Goal: Transaction & Acquisition: Purchase product/service

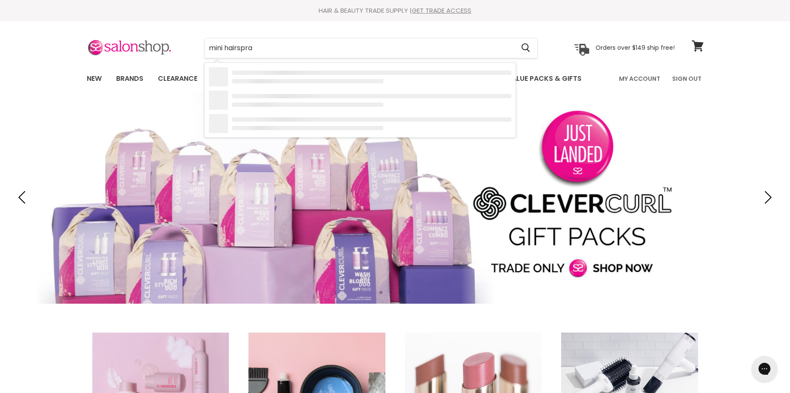
type input "mini hairspray"
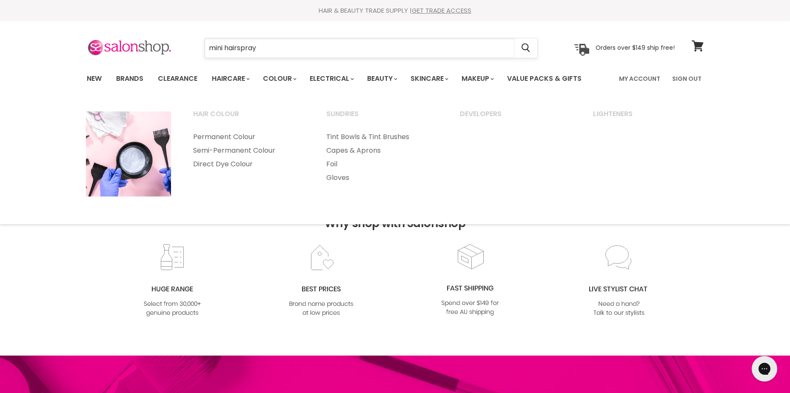
click at [267, 53] on input "mini hairspray" at bounding box center [360, 48] width 310 height 20
type input "m"
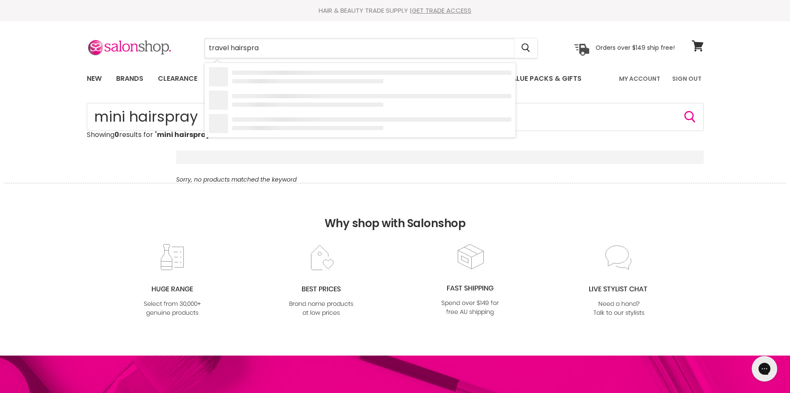
type input "travel hairspray"
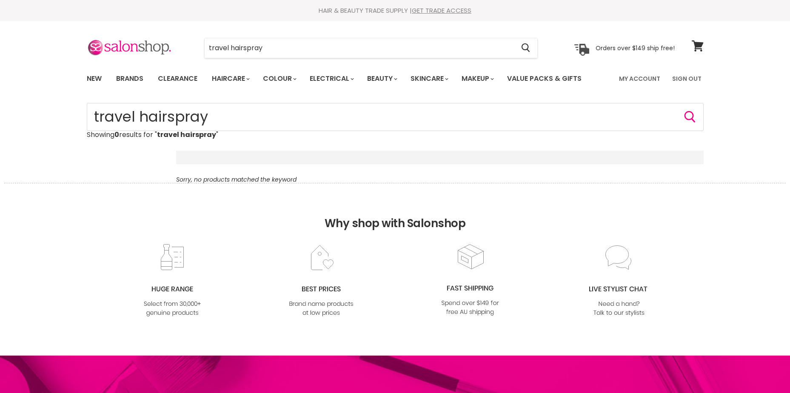
click at [191, 43] on div "travel hairspray Cancel" at bounding box center [370, 48] width 377 height 20
type input "hairspray"
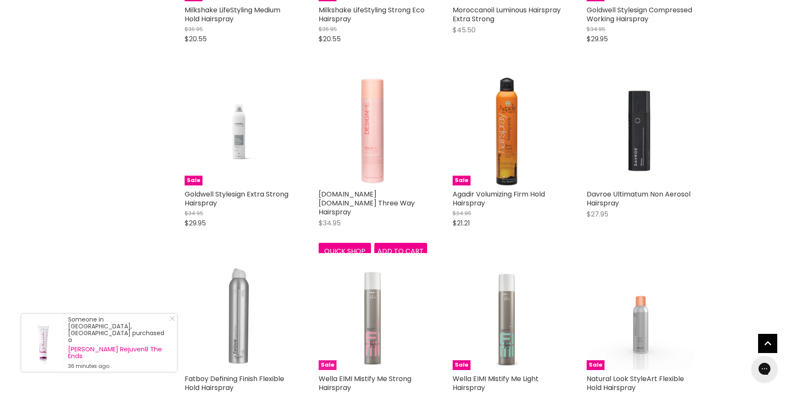
scroll to position [850, 0]
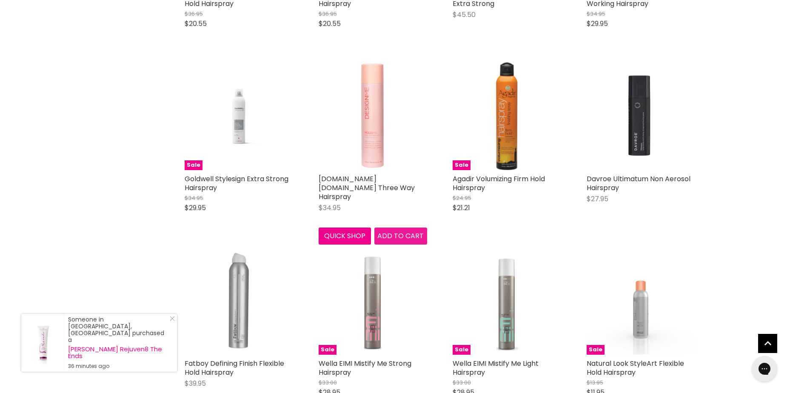
click at [392, 232] on span "Add to cart" at bounding box center [400, 236] width 46 height 10
click at [401, 233] on span "Add to cart" at bounding box center [400, 236] width 46 height 10
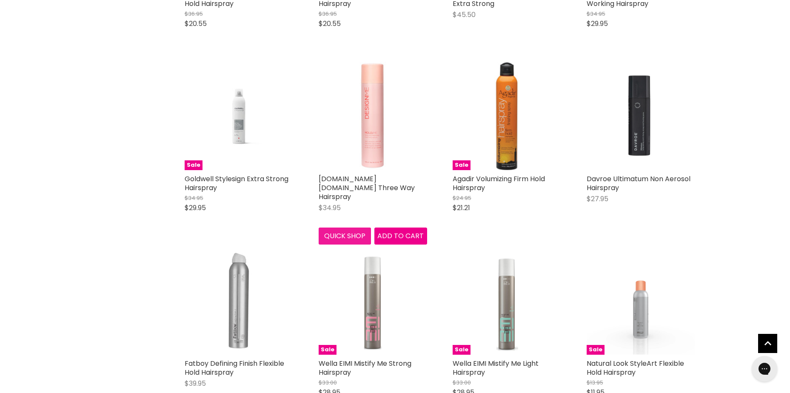
click at [338, 230] on button "Quick shop" at bounding box center [344, 235] width 53 height 17
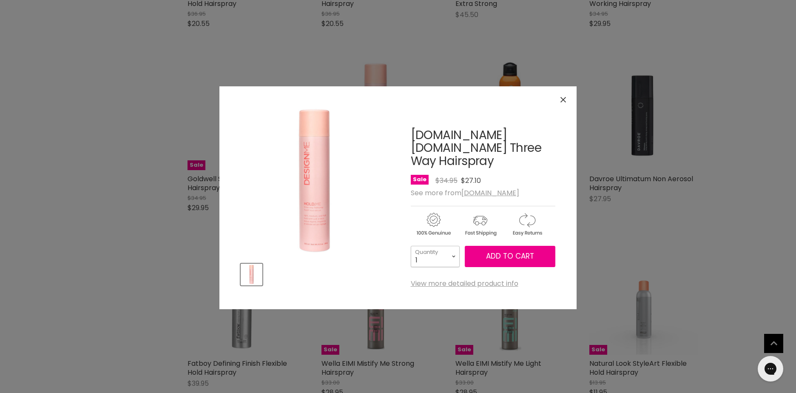
click at [443, 246] on select "1 2 3 4 5 6 7 8 9 10+" at bounding box center [435, 256] width 49 height 21
select select "4"
click at [411, 246] on select "1 2 3 4 5 6 7 8 9 10+" at bounding box center [435, 256] width 49 height 21
type input "4"
click at [487, 252] on button "Add to cart" at bounding box center [510, 256] width 91 height 21
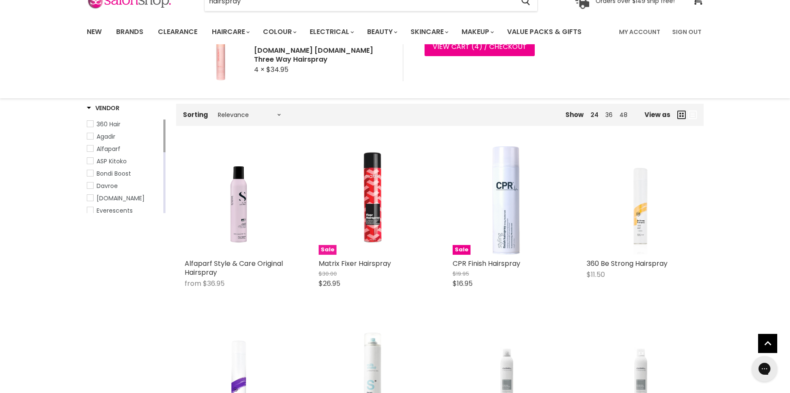
scroll to position [0, 0]
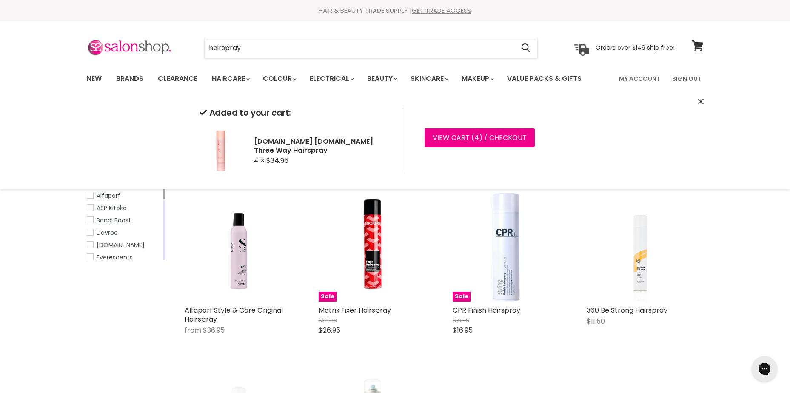
drag, startPoint x: 256, startPoint y: 45, endPoint x: 221, endPoint y: 56, distance: 36.9
click at [202, 51] on div "hairspray Cancel" at bounding box center [370, 48] width 377 height 20
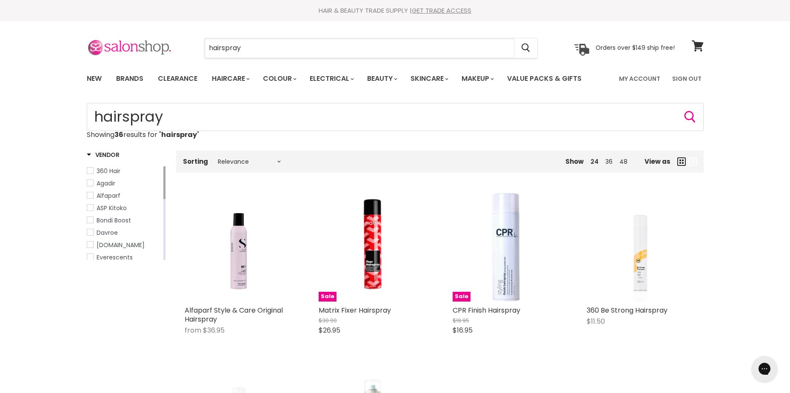
drag, startPoint x: 248, startPoint y: 52, endPoint x: 152, endPoint y: 52, distance: 96.5
click at [194, 45] on div "hairspray Cancel" at bounding box center [370, 48] width 377 height 20
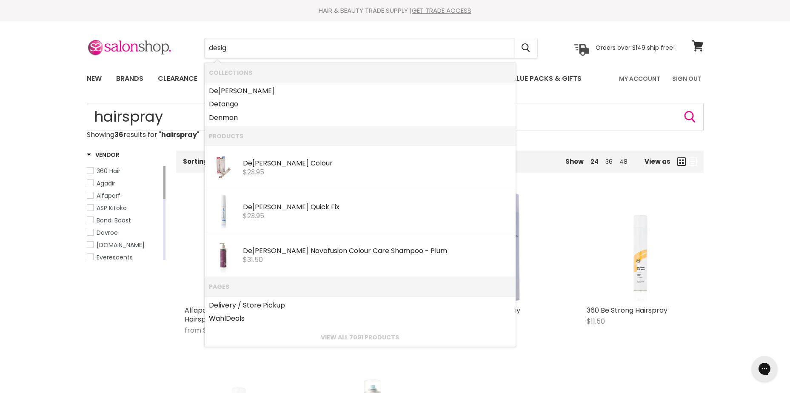
type input "design"
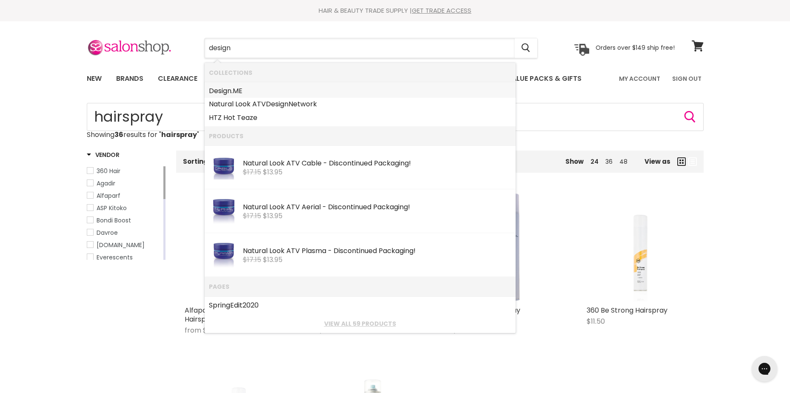
click at [295, 88] on link "Design .ME" at bounding box center [360, 91] width 302 height 14
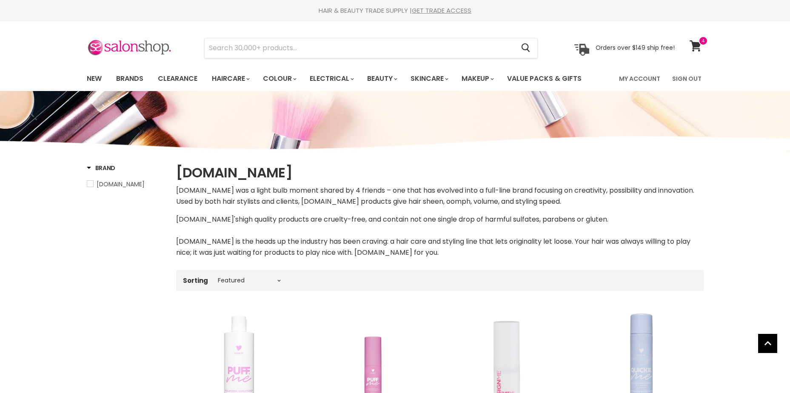
select select "manual"
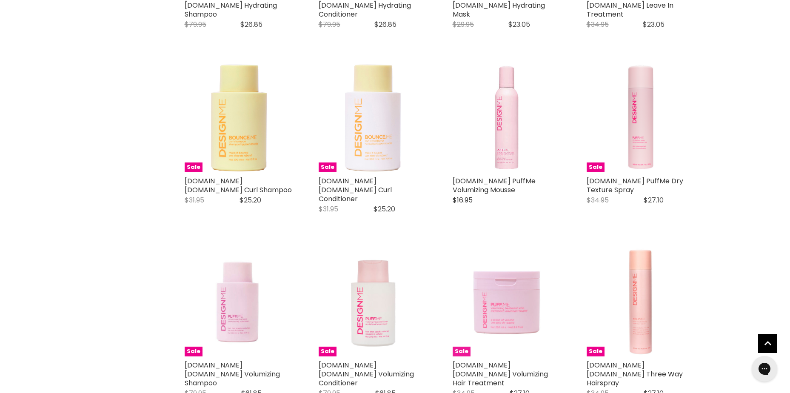
scroll to position [808, 0]
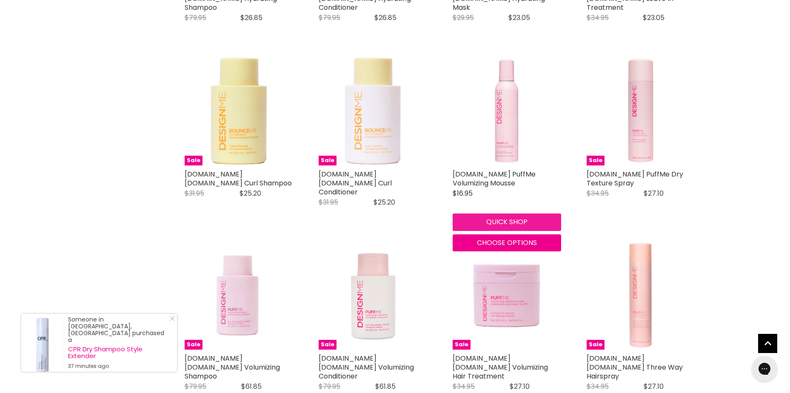
click at [531, 213] on button "Quick shop" at bounding box center [506, 221] width 108 height 17
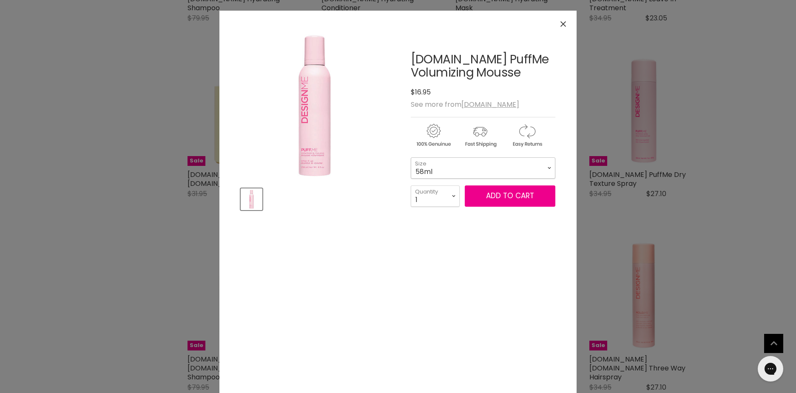
click at [454, 164] on select "58ml 250ml" at bounding box center [483, 167] width 145 height 21
click at [475, 170] on select "58ml 250ml" at bounding box center [483, 167] width 145 height 21
click at [440, 189] on select "1 2 3 4 5 6 7 8 9 10+" at bounding box center [435, 195] width 49 height 21
select select "5"
click at [411, 185] on select "1 2 3 4 5 6 7 8 9 10+" at bounding box center [435, 195] width 49 height 21
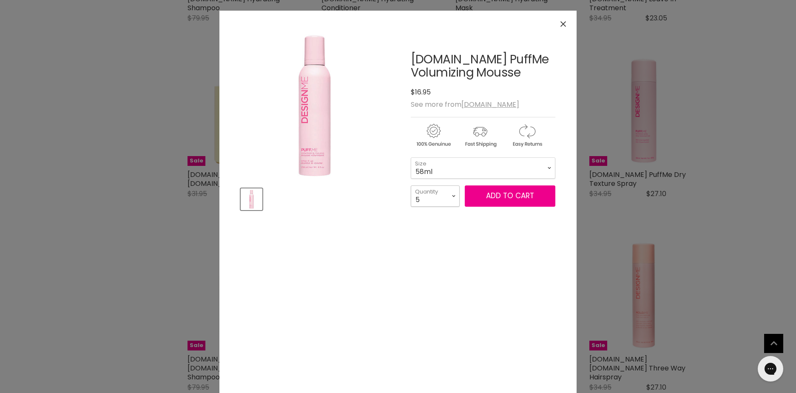
type input "5"
click at [452, 191] on select "1 2 3 4 5 6 7 8 9 10+" at bounding box center [435, 195] width 49 height 21
click at [411, 185] on select "1 2 3 4 5 6 7 8 9 10+" at bounding box center [435, 195] width 49 height 21
click at [503, 193] on span "Add to cart" at bounding box center [510, 195] width 48 height 10
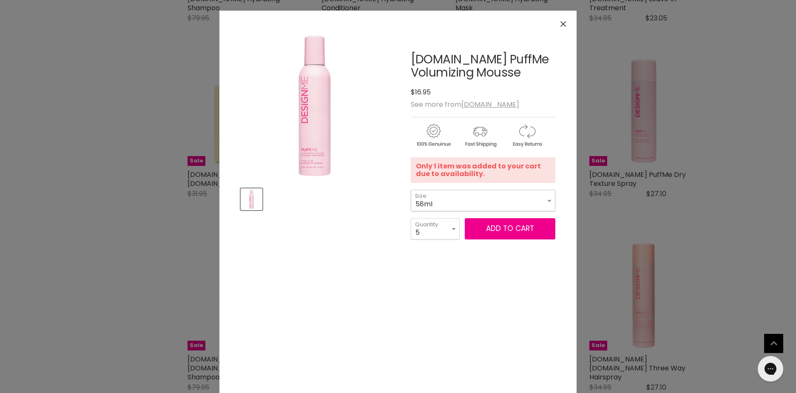
click at [459, 206] on select "58ml 250ml" at bounding box center [483, 200] width 145 height 21
click at [411, 190] on select "58ml 250ml" at bounding box center [483, 200] width 145 height 21
select select "250ml"
click at [447, 233] on select "1 2 3 4 5 6 7 8 9 10+" at bounding box center [435, 228] width 49 height 21
click at [533, 232] on button "Add to cart" at bounding box center [510, 228] width 91 height 21
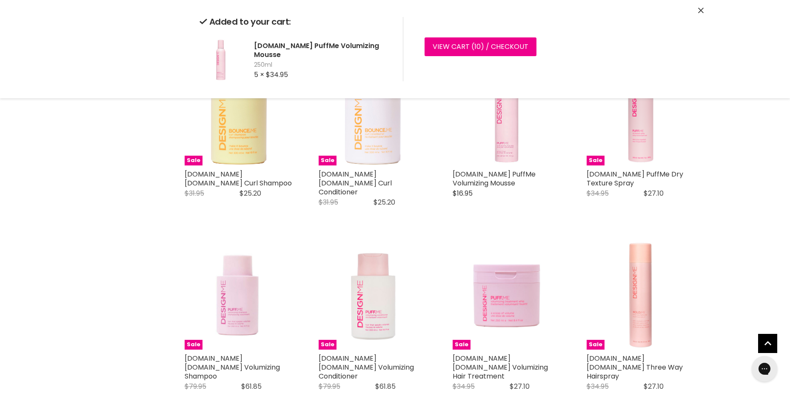
click at [703, 9] on div "Added to your cart: Design.ME PuffMe Volumizing Mousse 250ml 5 × $34.95 View ca…" at bounding box center [395, 49] width 638 height 98
click at [700, 10] on icon "Close" at bounding box center [701, 11] width 6 height 6
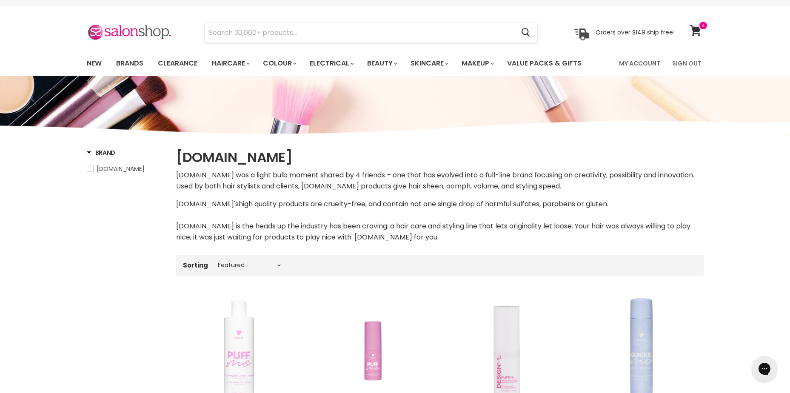
scroll to position [0, 0]
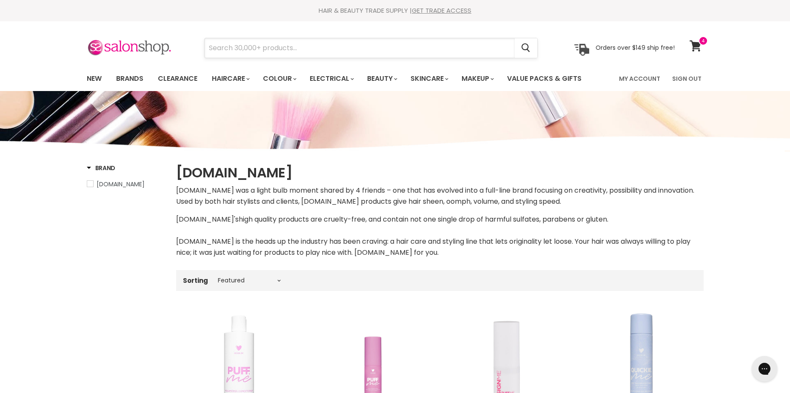
click at [428, 47] on input "Search" at bounding box center [360, 48] width 310 height 20
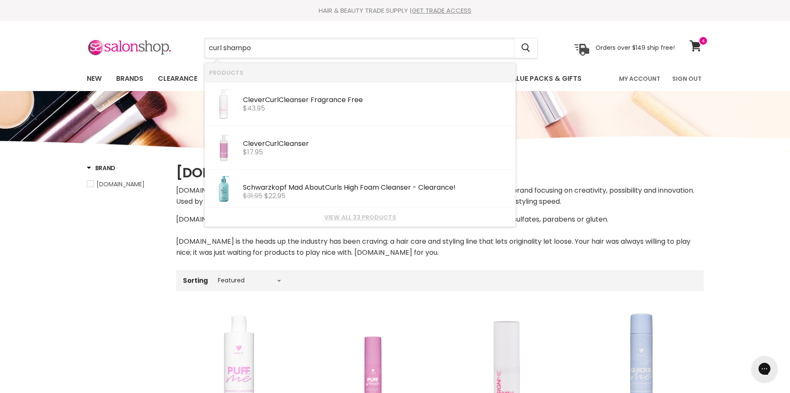
type input "curl shampoo"
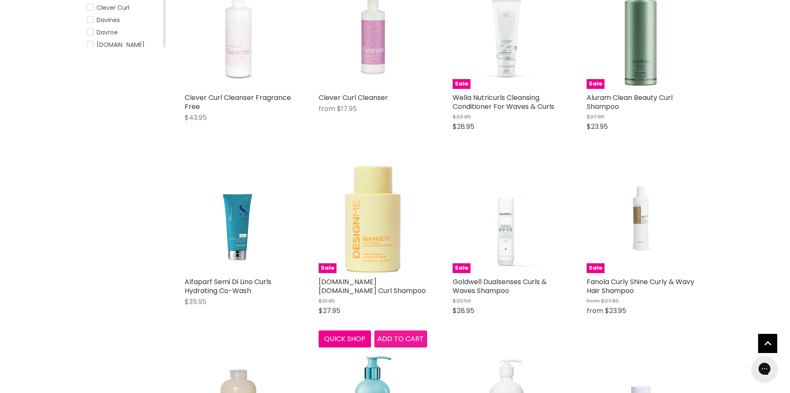
click at [394, 338] on span "Add to cart" at bounding box center [400, 339] width 46 height 10
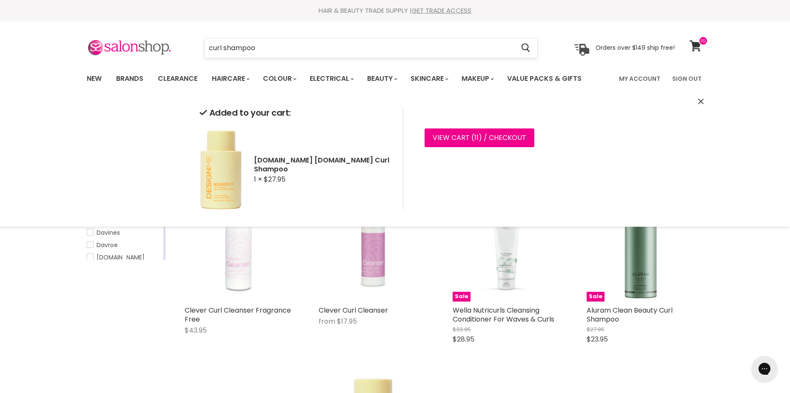
drag, startPoint x: 271, startPoint y: 48, endPoint x: 228, endPoint y: 46, distance: 43.0
click at [233, 46] on input "curl shampoo" at bounding box center [360, 48] width 310 height 20
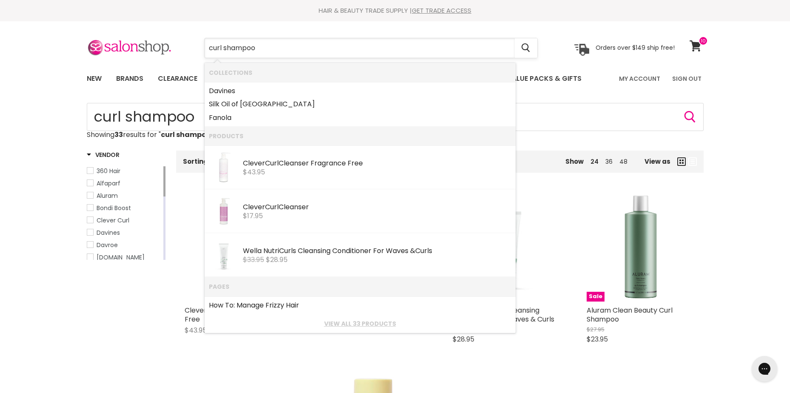
click at [276, 46] on input "curl shampoo" at bounding box center [360, 48] width 310 height 20
drag, startPoint x: 268, startPoint y: 48, endPoint x: 224, endPoint y: 51, distance: 44.4
click at [224, 51] on input "curl shampoo" at bounding box center [360, 48] width 310 height 20
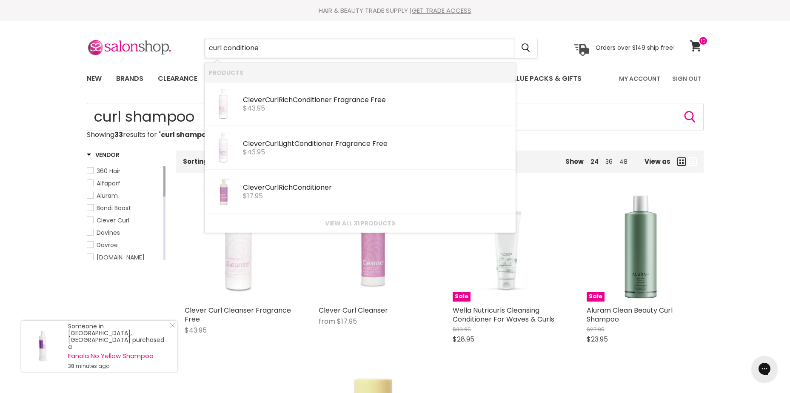
type input "curl conditioner"
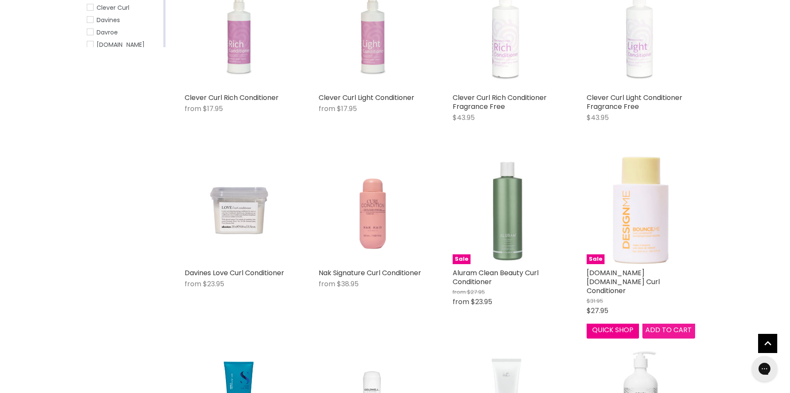
click at [683, 326] on span "Add to cart" at bounding box center [668, 330] width 46 height 10
click at [671, 327] on span "Add to cart" at bounding box center [668, 330] width 46 height 10
click at [660, 332] on span "Add to cart" at bounding box center [668, 330] width 46 height 10
click at [672, 325] on span "Add to cart" at bounding box center [668, 330] width 46 height 10
click at [671, 328] on span "Add to cart" at bounding box center [668, 330] width 46 height 10
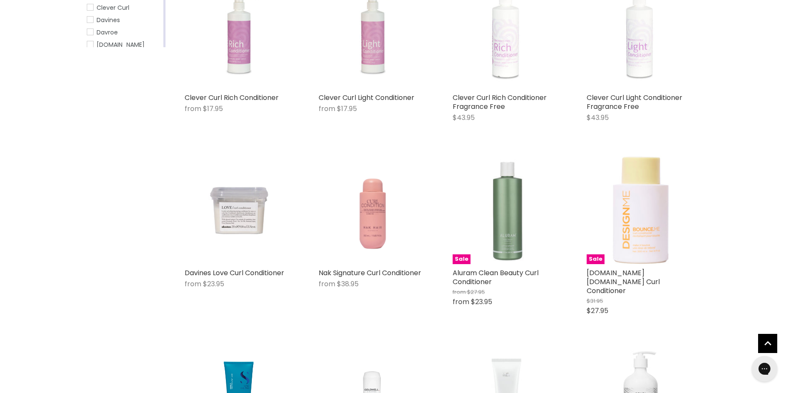
click at [611, 325] on button "Quick shop" at bounding box center [612, 329] width 53 height 17
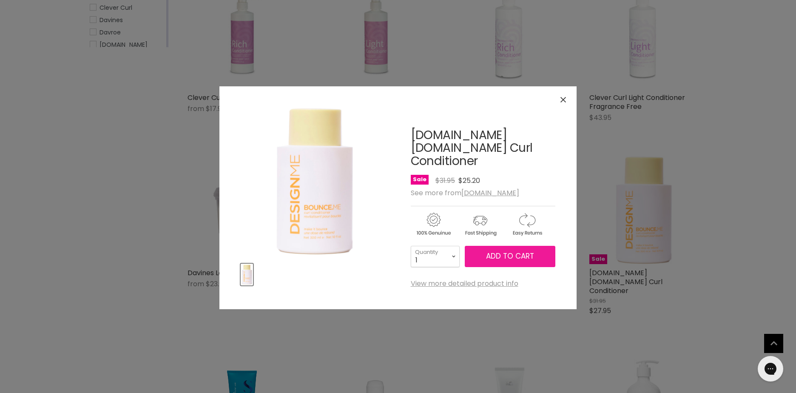
click at [517, 251] on span "Add to cart" at bounding box center [510, 256] width 48 height 10
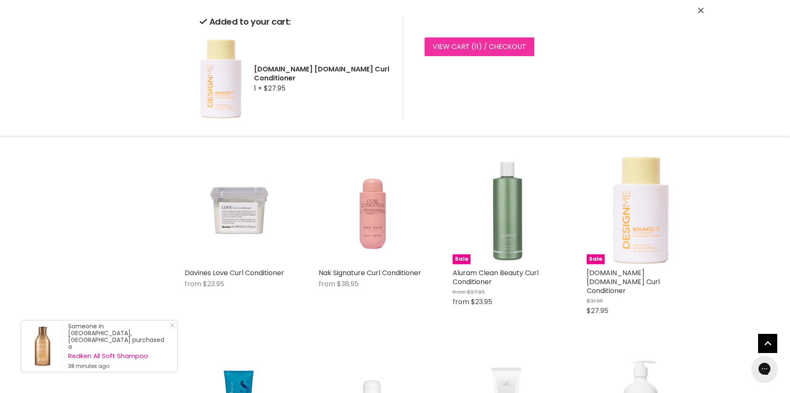
click at [443, 43] on link "View cart ( 11 ) / Checkout" at bounding box center [479, 46] width 110 height 19
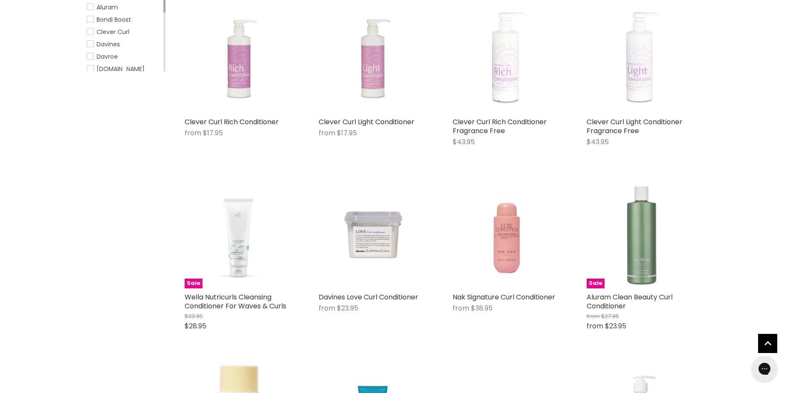
scroll to position [409, 0]
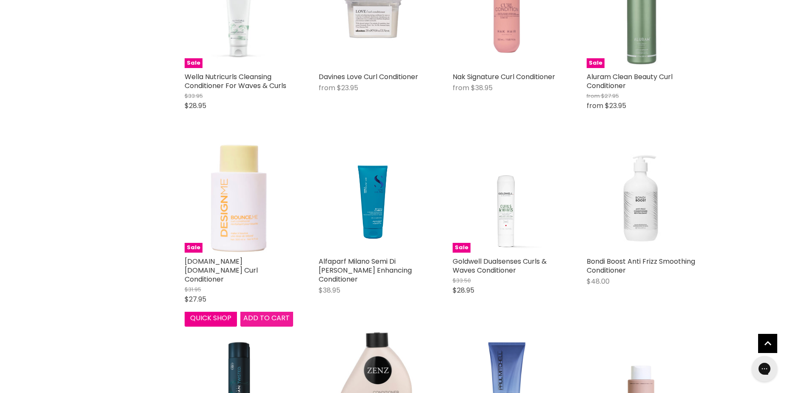
click at [270, 316] on span "Add to cart" at bounding box center [266, 318] width 46 height 10
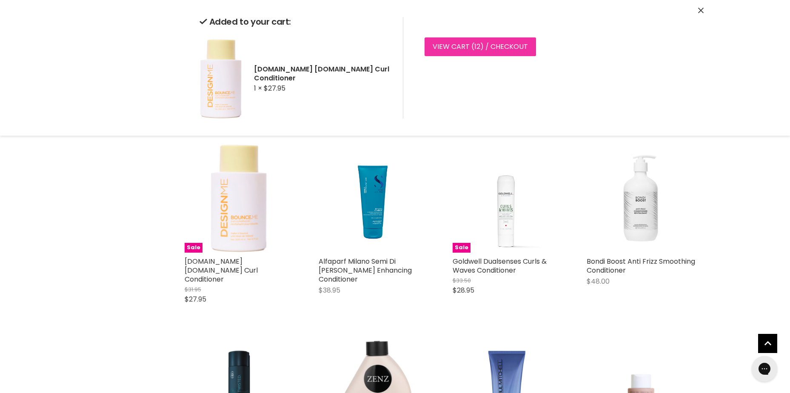
click at [498, 39] on link "View cart ( 12 ) / Checkout" at bounding box center [479, 46] width 111 height 19
